Goal: Transaction & Acquisition: Purchase product/service

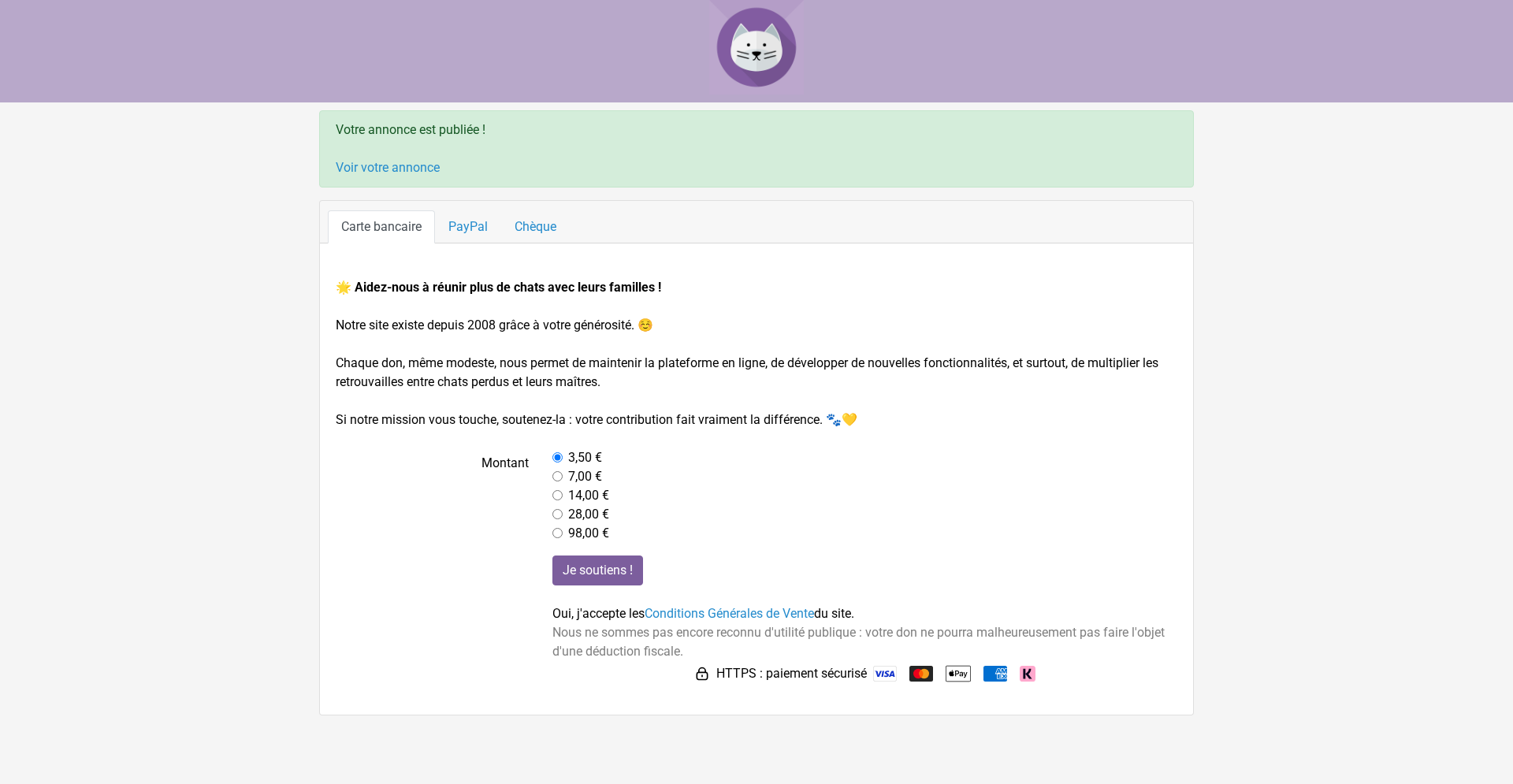
click at [559, 471] on input "radio" at bounding box center [557, 475] width 10 height 10
radio input "true"
click at [767, 613] on link "Conditions Générales de Vente" at bounding box center [729, 613] width 169 height 15
click at [602, 567] on input "Je soutiens !" at bounding box center [597, 570] width 91 height 30
